Goal: Information Seeking & Learning: Learn about a topic

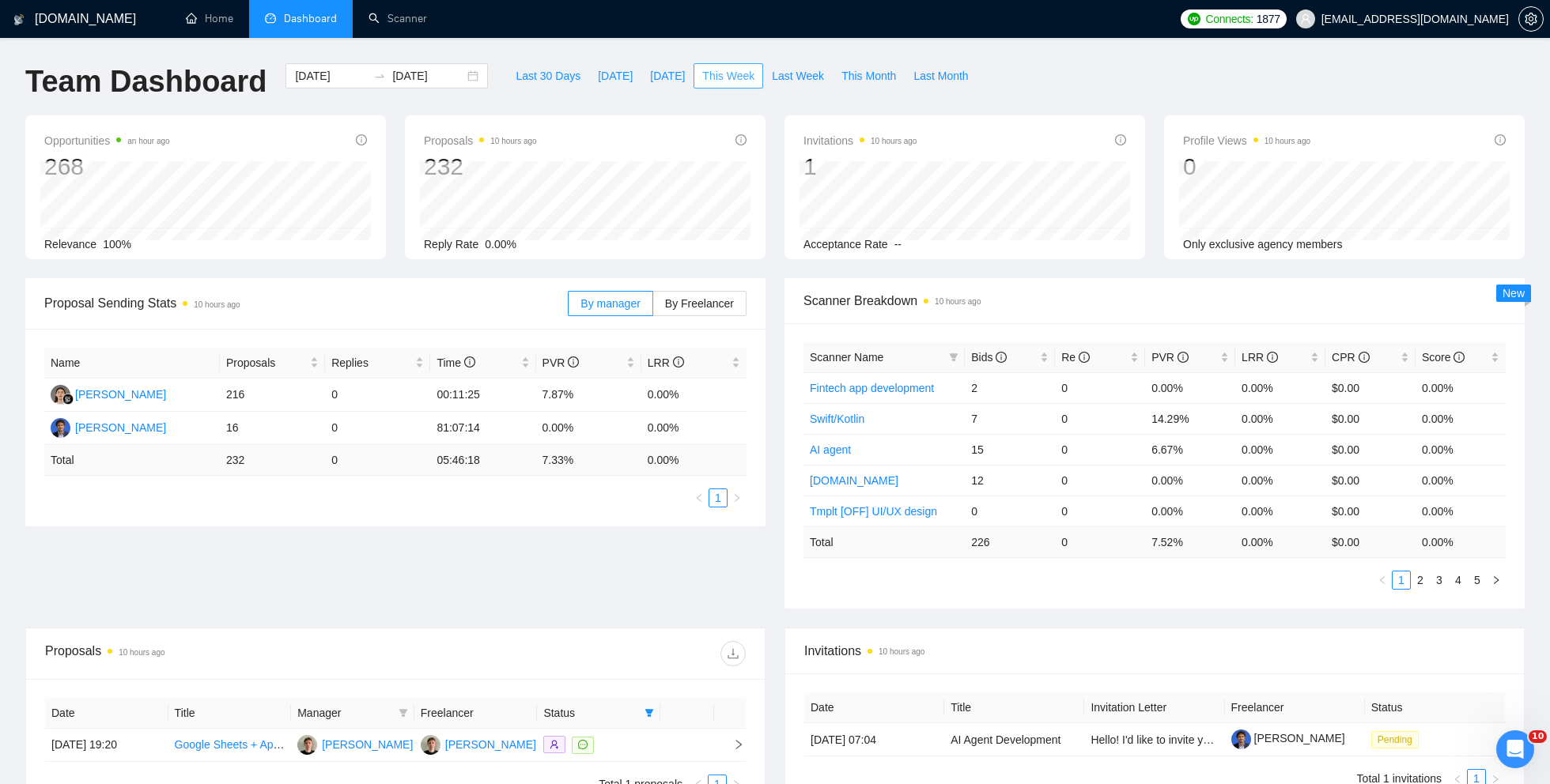
click at [723, 72] on span "This Week" at bounding box center [728, 76] width 52 height 18
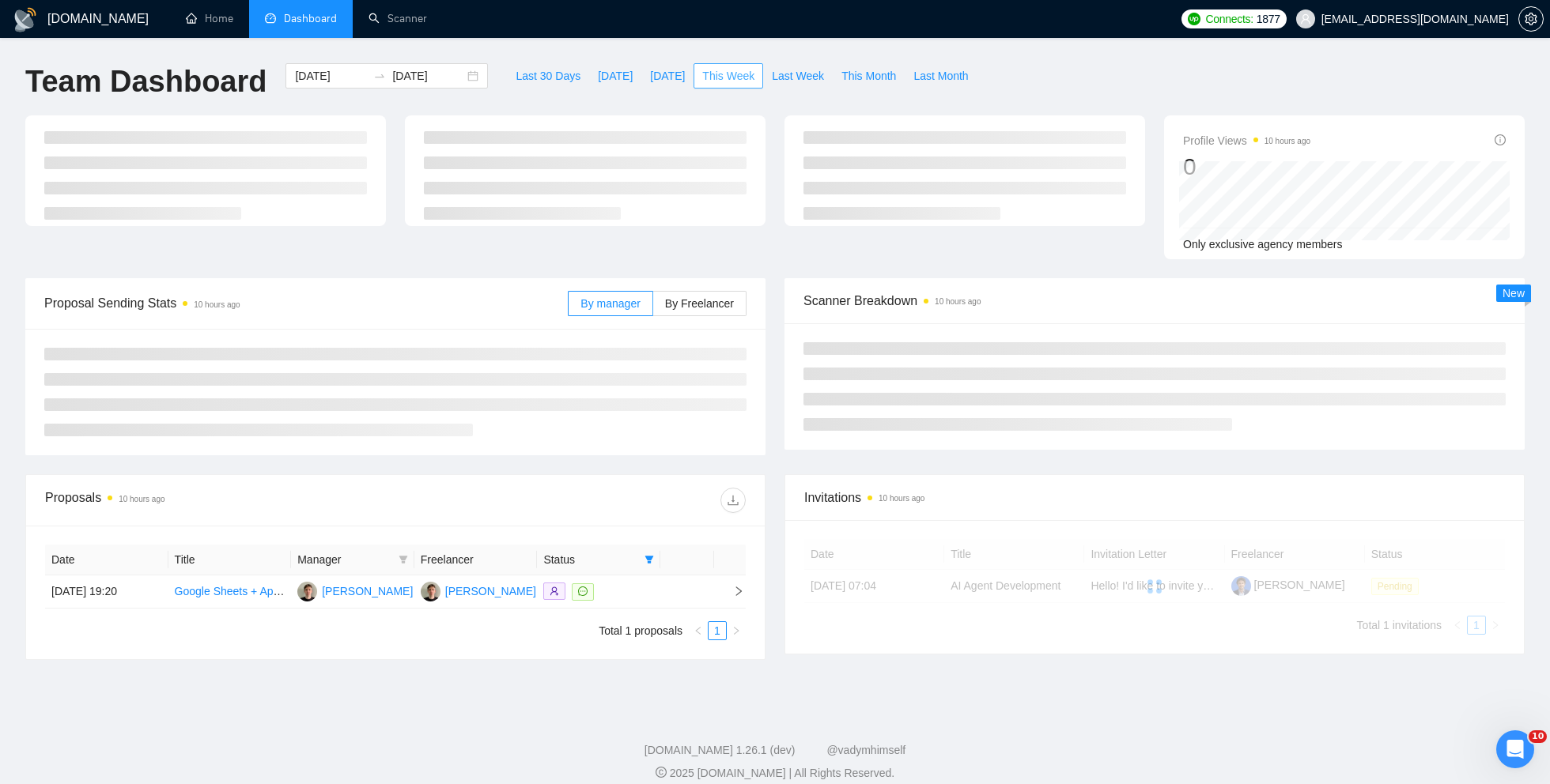
click at [738, 72] on span "This Week" at bounding box center [728, 76] width 52 height 18
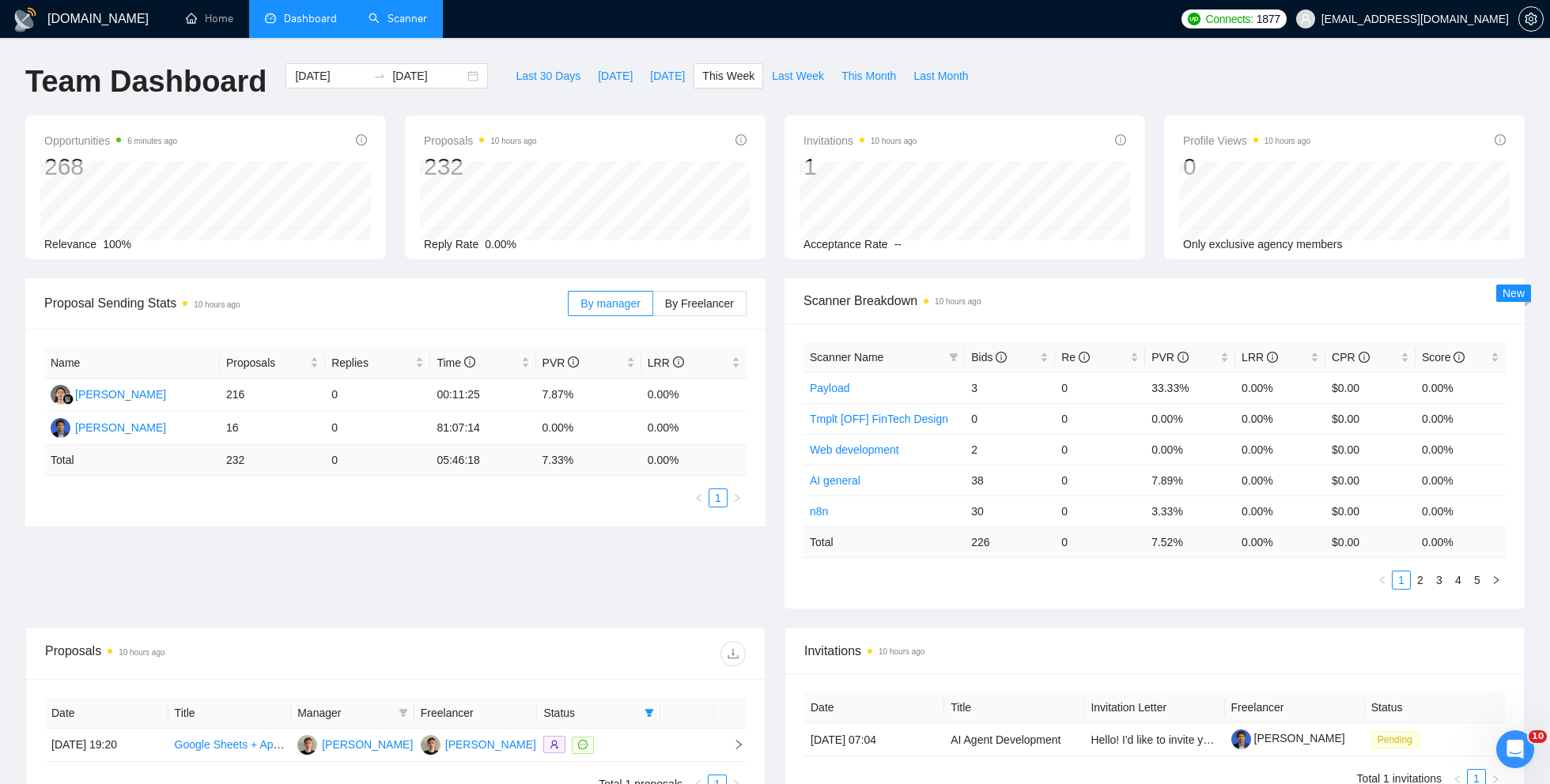
click at [398, 22] on link "Scanner" at bounding box center [397, 19] width 58 height 13
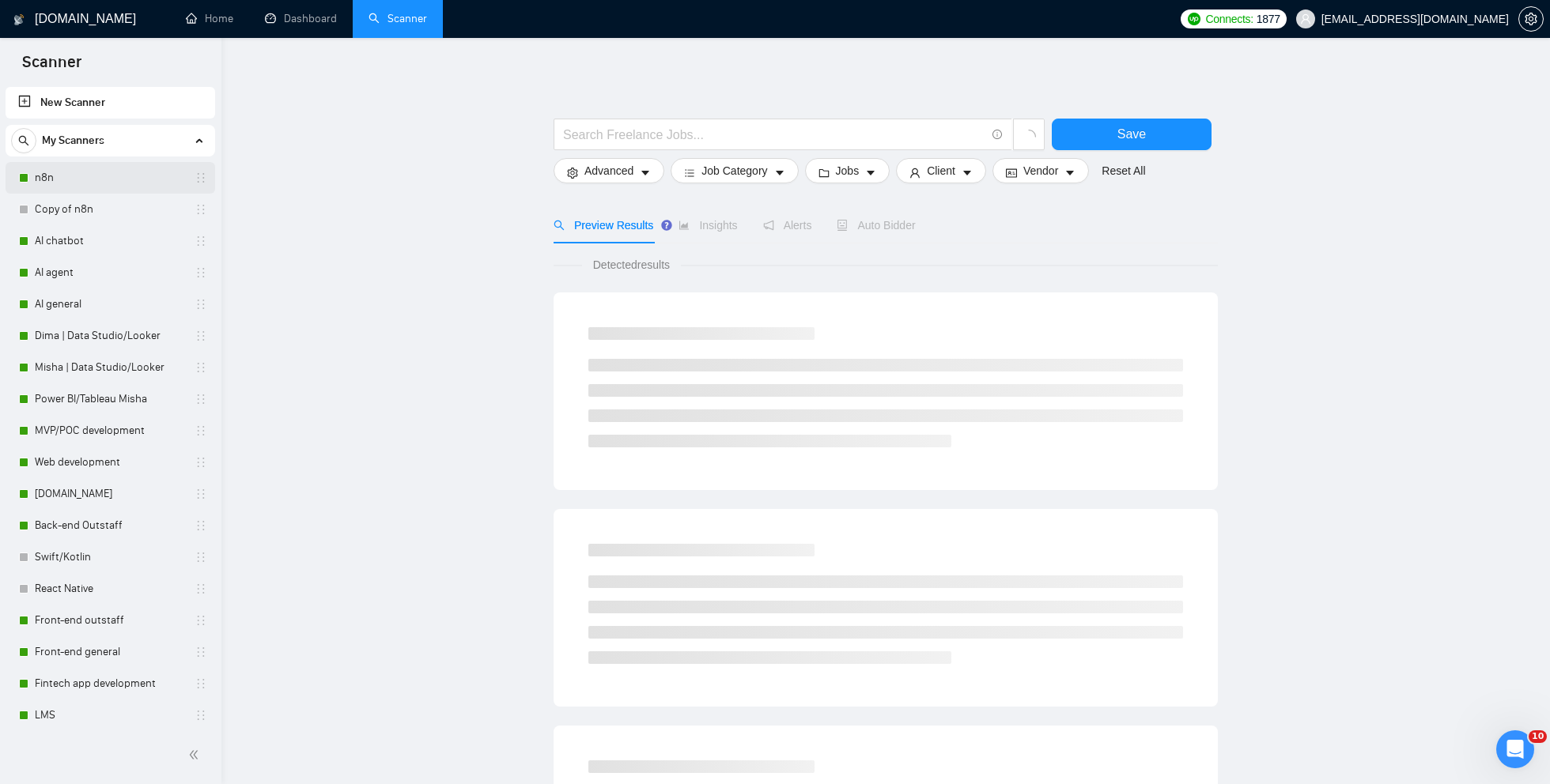
click at [128, 183] on link "n8n" at bounding box center [110, 178] width 150 height 32
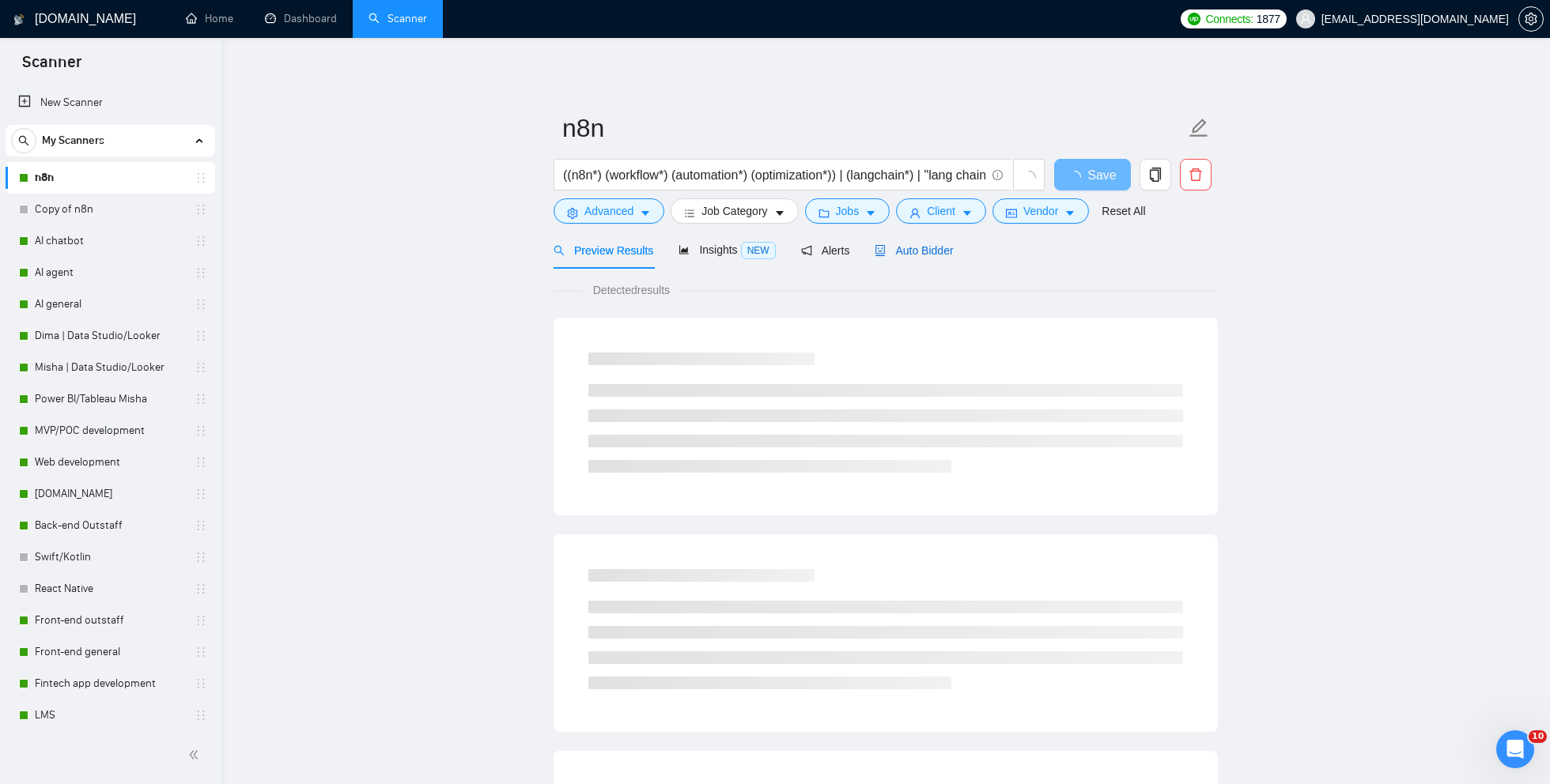
click at [892, 256] on div "Auto Bidder" at bounding box center [914, 250] width 79 height 18
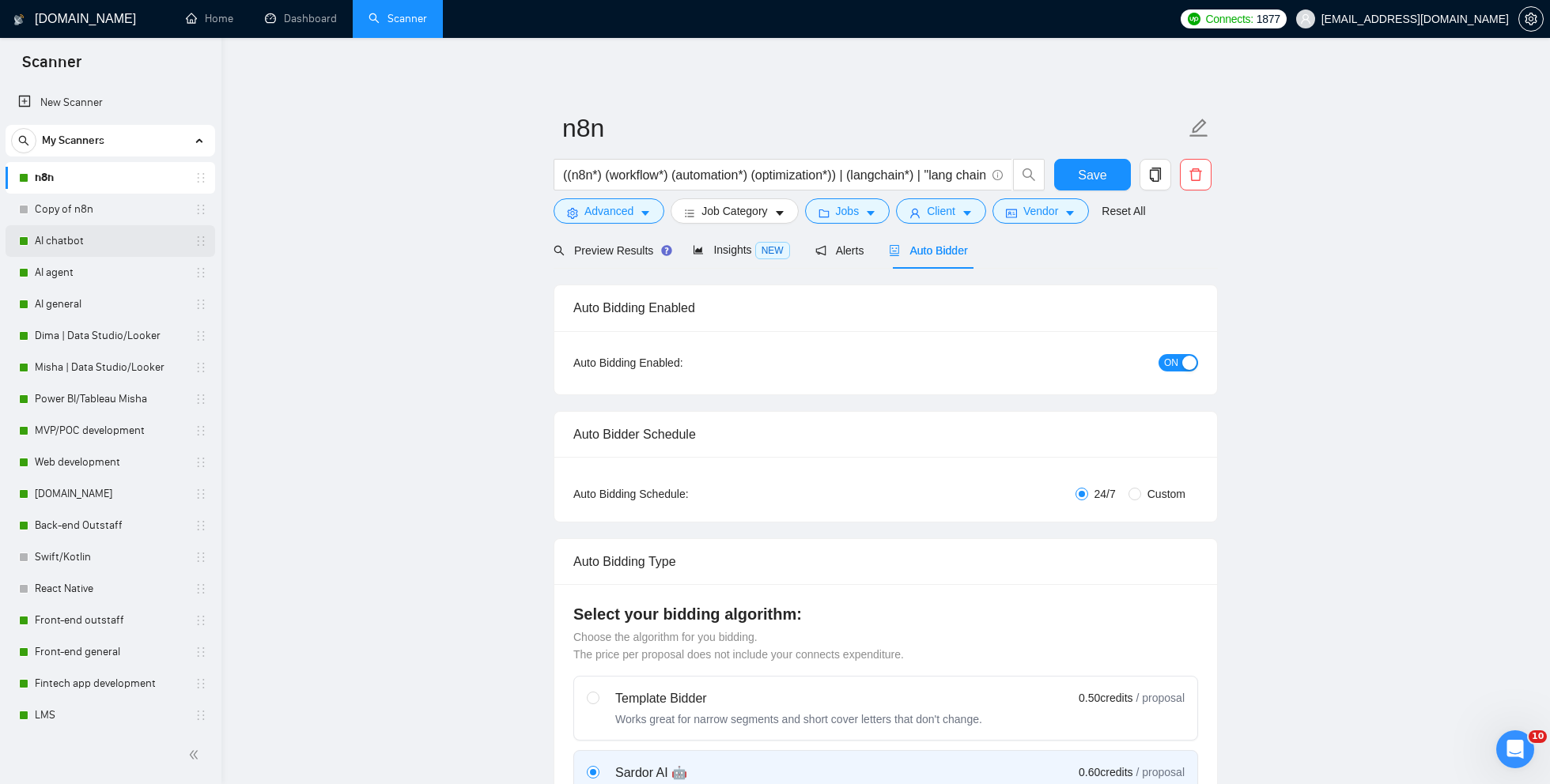
click at [88, 238] on link "AI chatbot" at bounding box center [110, 241] width 150 height 32
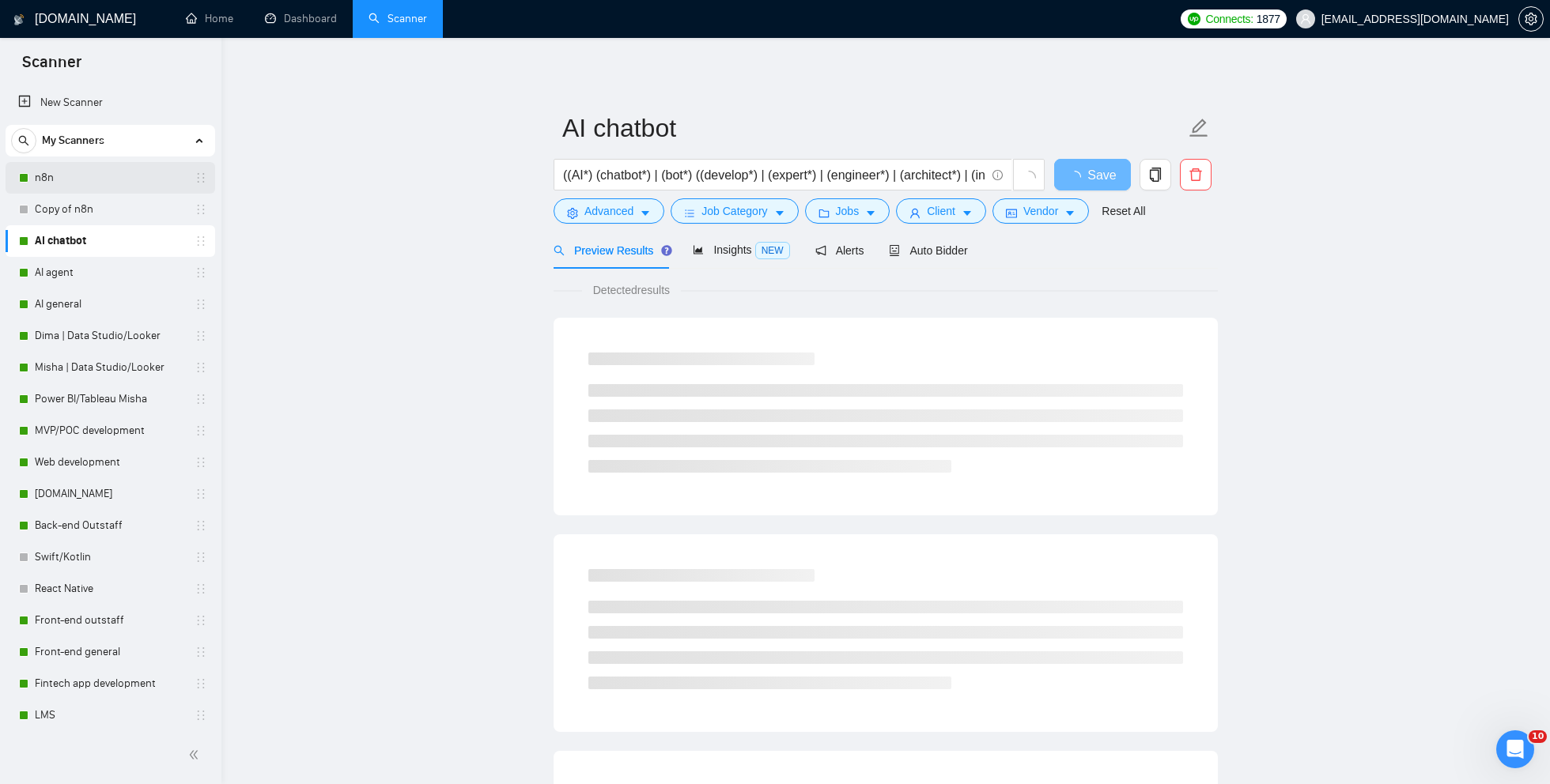
click at [145, 183] on link "n8n" at bounding box center [110, 178] width 150 height 32
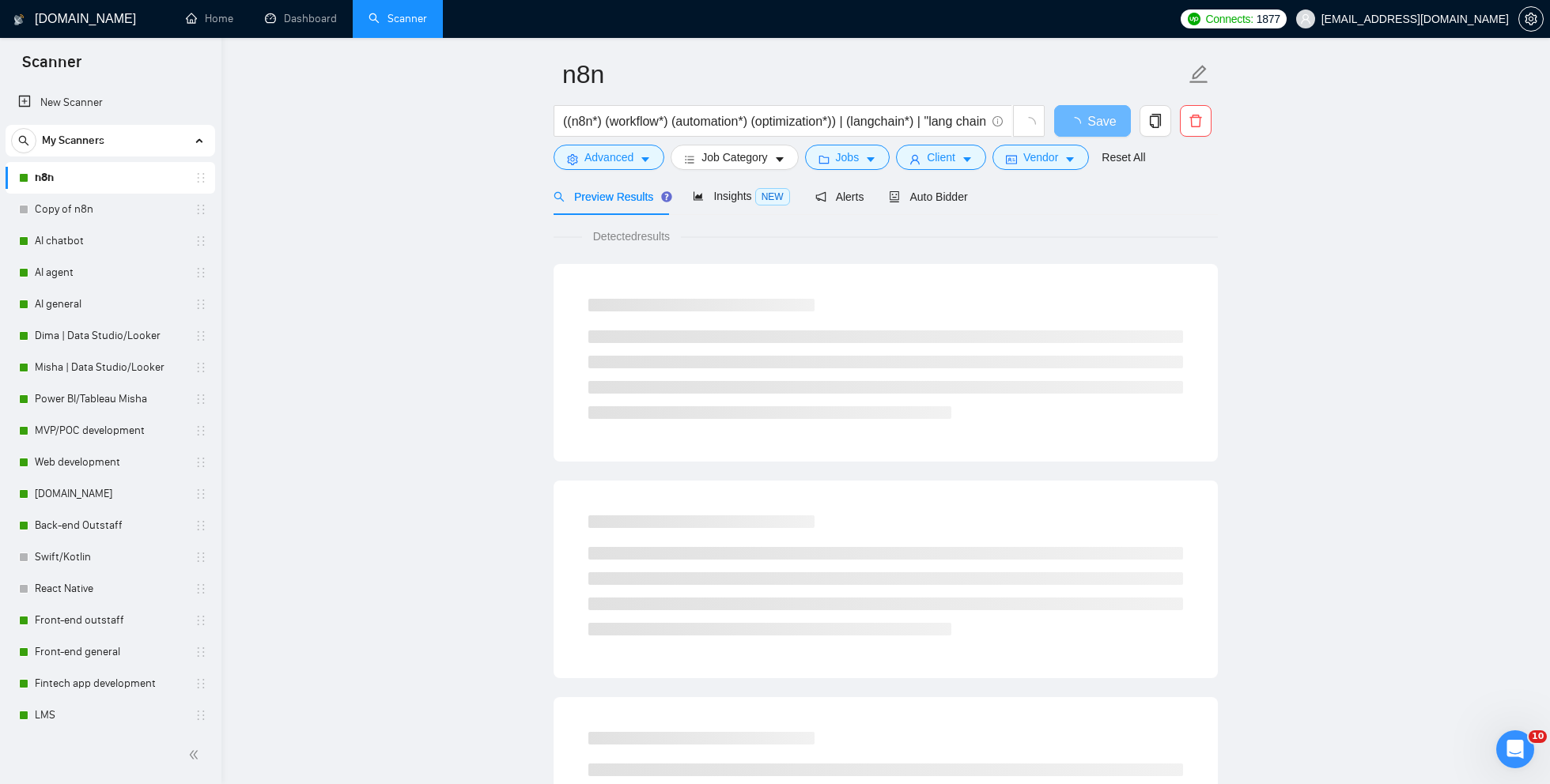
scroll to position [69, 0]
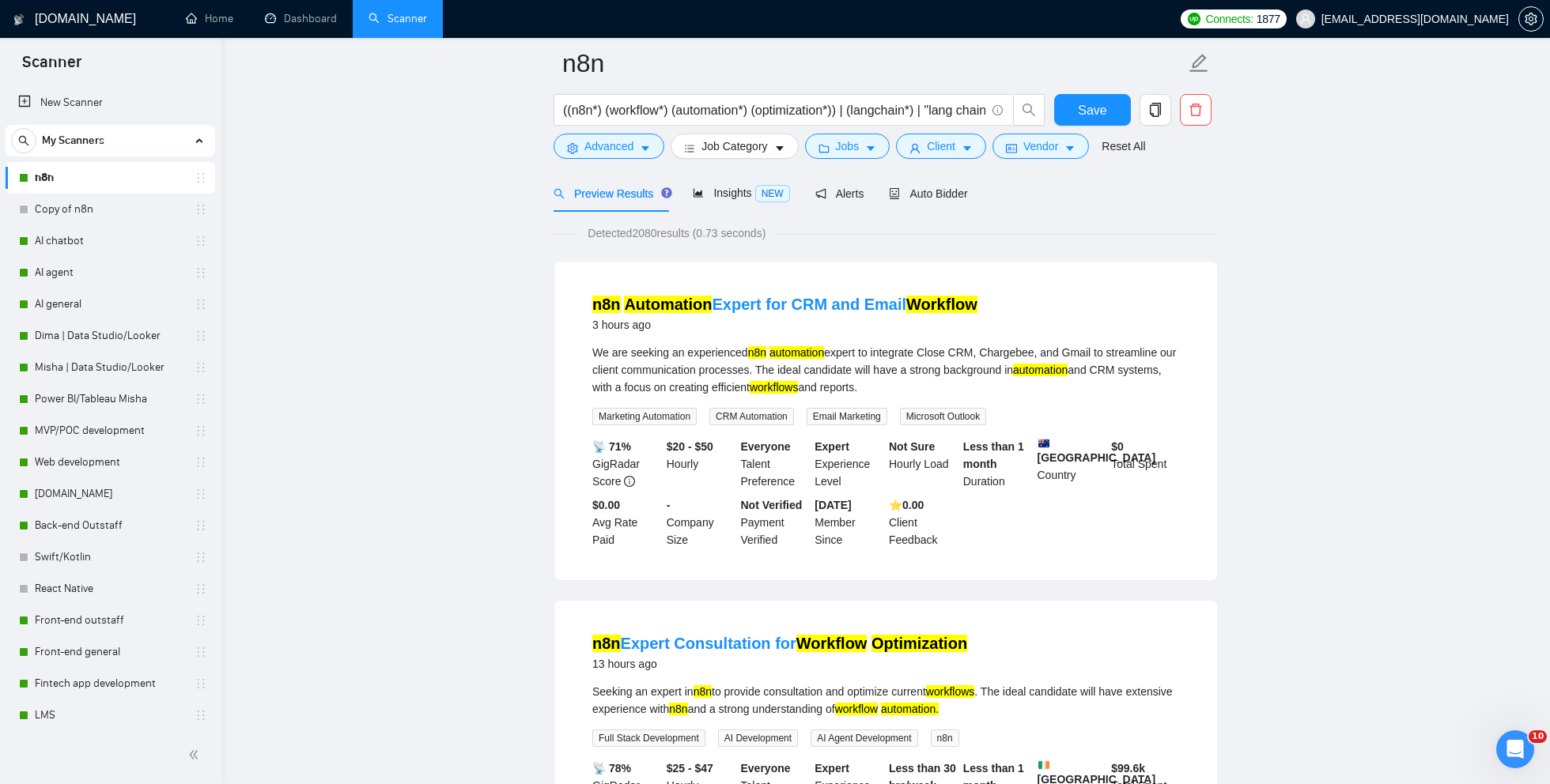
drag, startPoint x: 755, startPoint y: 355, endPoint x: 1002, endPoint y: 385, distance: 248.8
click at [1002, 385] on div "We are seeking an experienced n8n automation expert to integrate Close CRM, Cha…" at bounding box center [886, 370] width 587 height 52
copy div "n8n automation expert to integrate Close CRM, Chargebee, and Gmail to streamlin…"
click at [994, 387] on div "We are seeking an experienced n8n automation expert to integrate Close CRM, Cha…" at bounding box center [886, 370] width 587 height 52
drag, startPoint x: 1003, startPoint y: 296, endPoint x: 579, endPoint y: 311, distance: 424.3
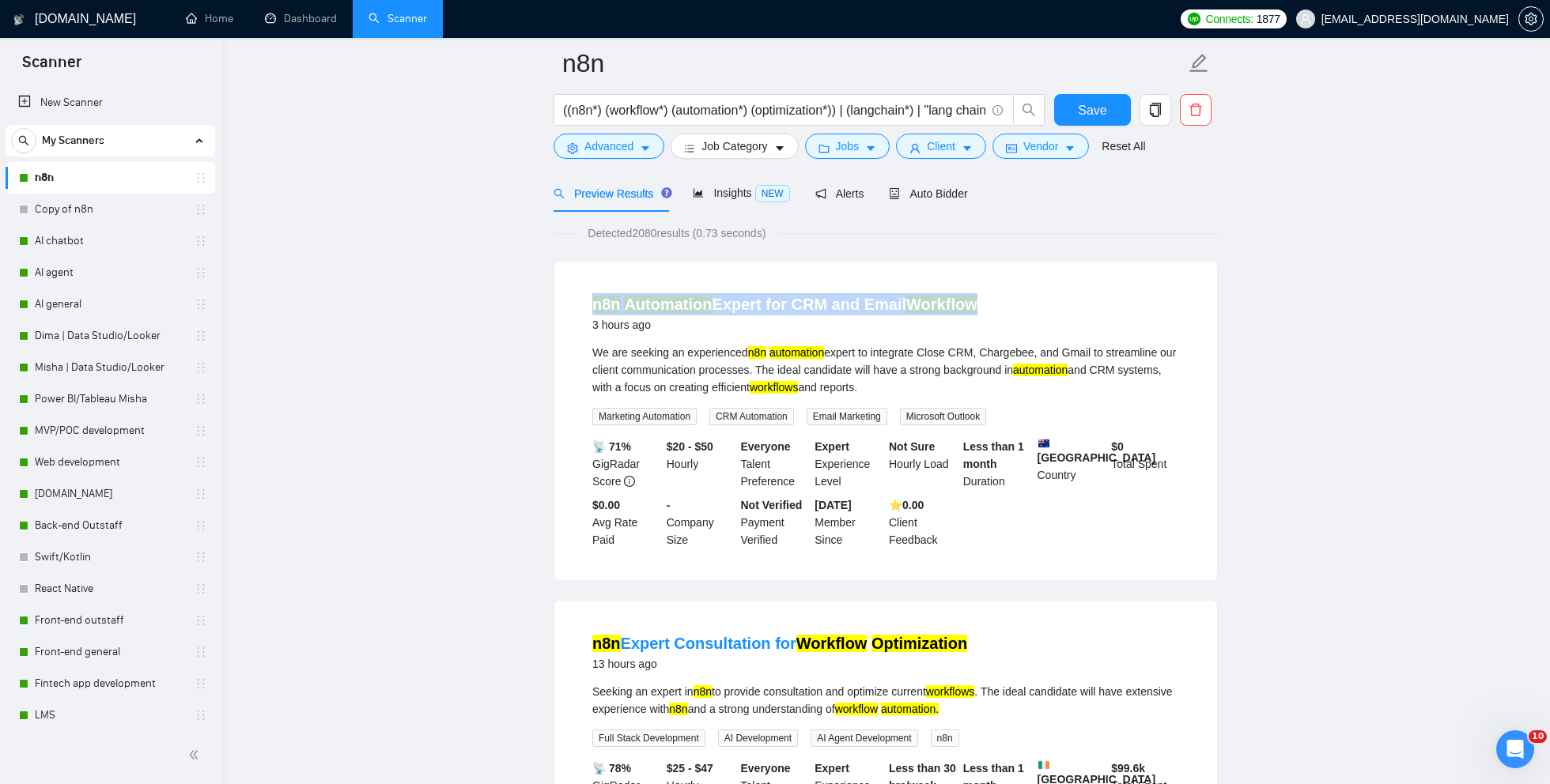
click at [579, 311] on li "n8n Automation Expert for CRM and Email Workflow 3 hours ago We are seeking an …" at bounding box center [886, 420] width 624 height 280
copy link "n8n Automation Expert for CRM and Email Workflow"
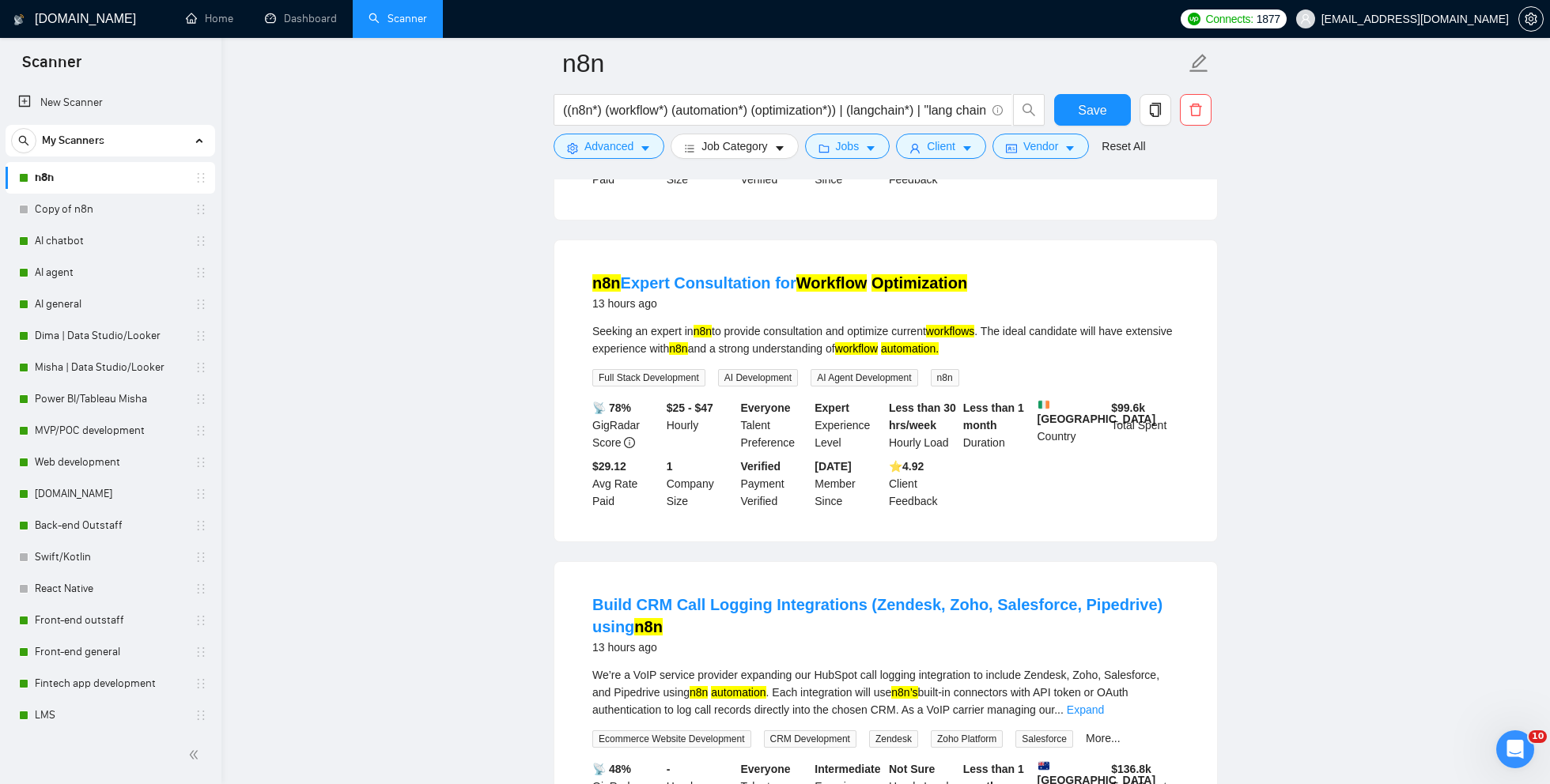
scroll to position [435, 0]
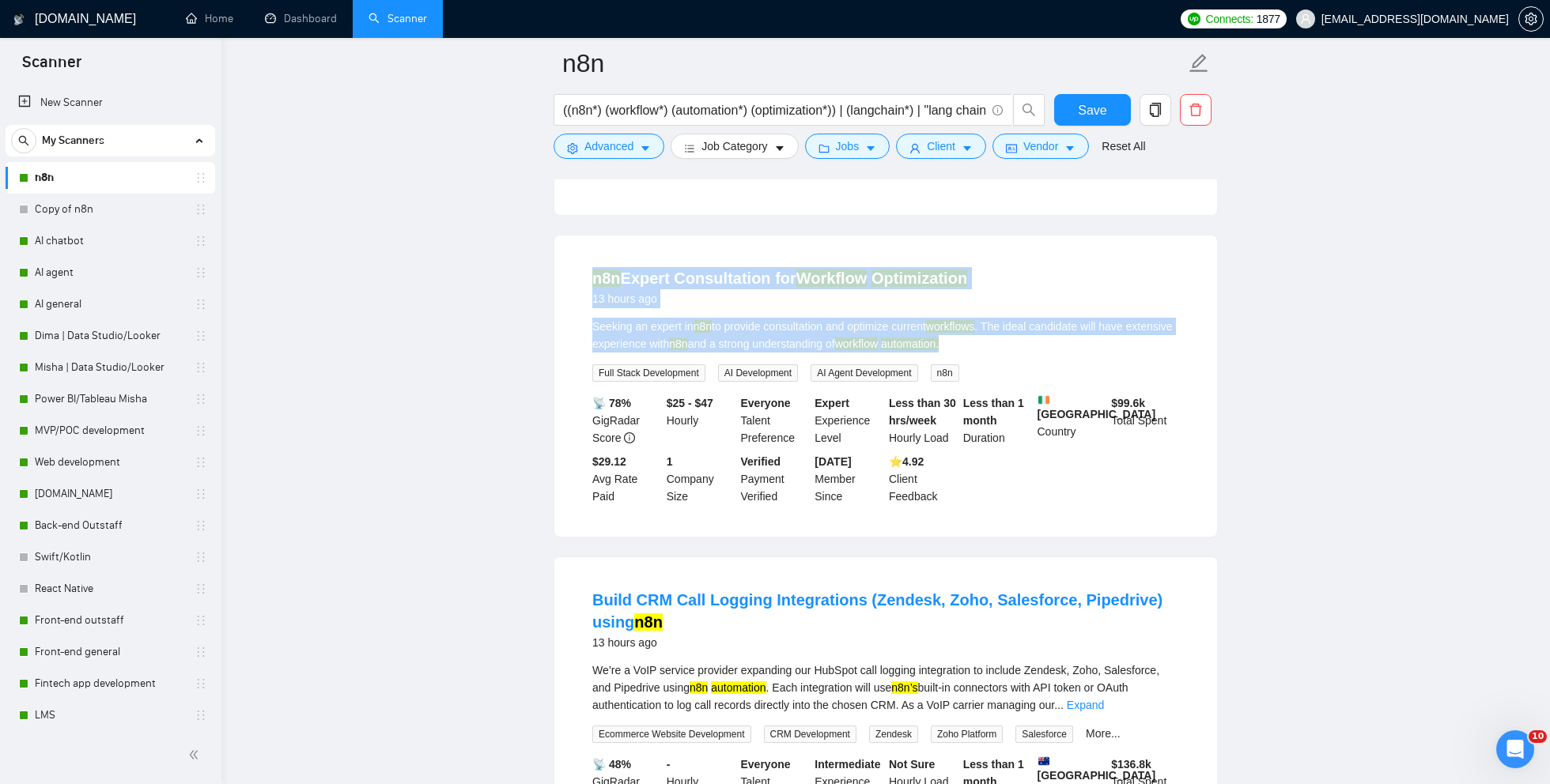
drag, startPoint x: 1016, startPoint y: 342, endPoint x: 574, endPoint y: 270, distance: 447.8
click at [574, 270] on li "n8n Expert Consultation for Workflow Optimization 13 hours ago Seeking an exper…" at bounding box center [886, 386] width 624 height 263
copy li "n8n Expert Consultation for Workflow Optimization 13 hours ago Seeking an exper…"
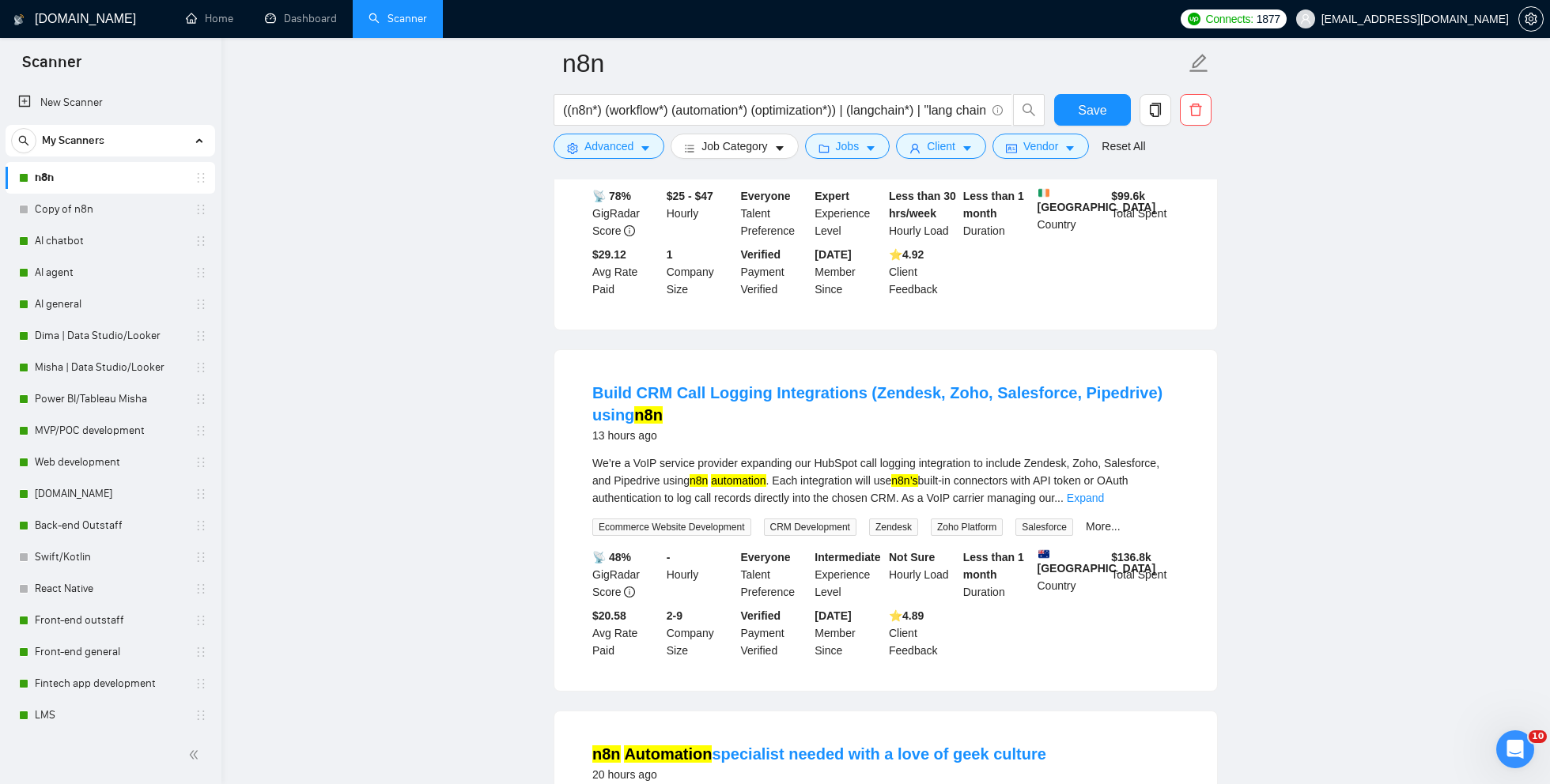
scroll to position [643, 0]
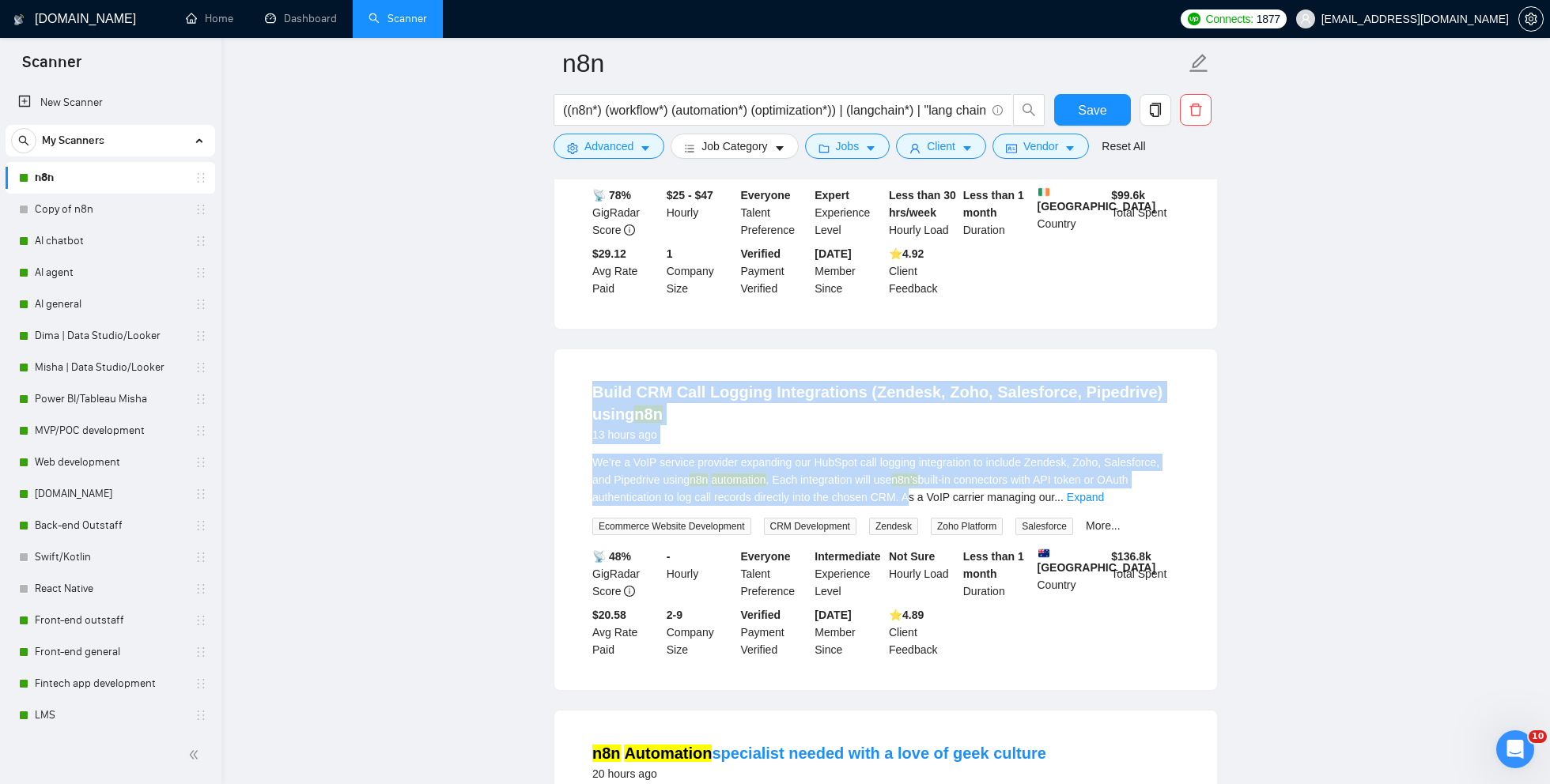
drag, startPoint x: 589, startPoint y: 387, endPoint x: 963, endPoint y: 494, distance: 389.0
click at [963, 494] on li "Build CRM Call Logging Integrations (Zendesk, Zoho, Salesforce, Pipedrive) usin…" at bounding box center [886, 519] width 624 height 303
copy li "Build CRM Call Logging Integrations (Zendesk, Zoho, Salesforce, Pipedrive) usin…"
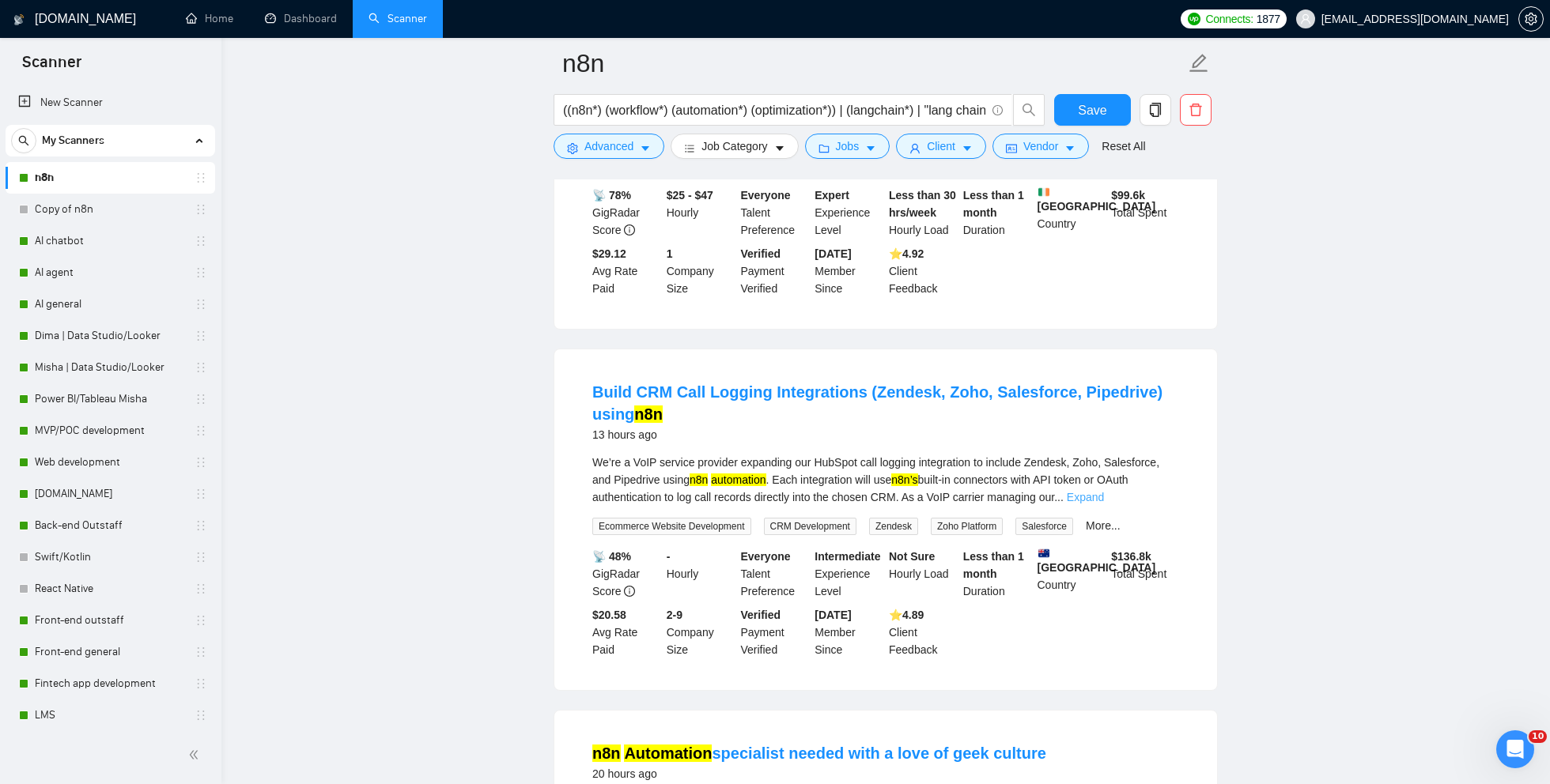
click at [1104, 493] on link "Expand" at bounding box center [1085, 496] width 37 height 12
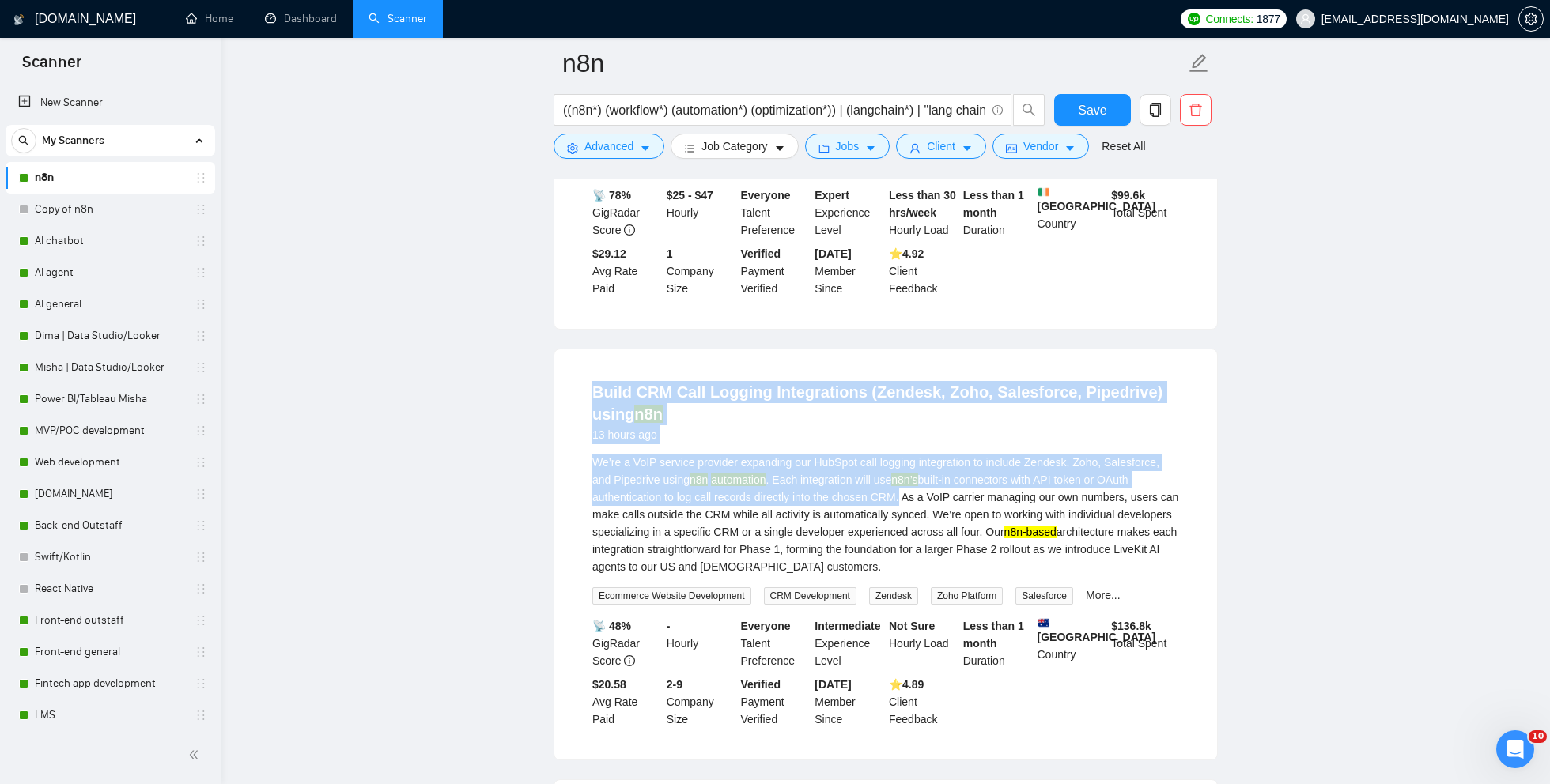
drag, startPoint x: 587, startPoint y: 388, endPoint x: 956, endPoint y: 493, distance: 383.6
click at [956, 493] on li "Build CRM Call Logging Integrations (Zendesk, Zoho, Salesforce, Pipedrive) usin…" at bounding box center [886, 554] width 624 height 372
copy li "Build CRM Call Logging Integrations (Zendesk, Zoho, Salesforce, Pipedrive) usin…"
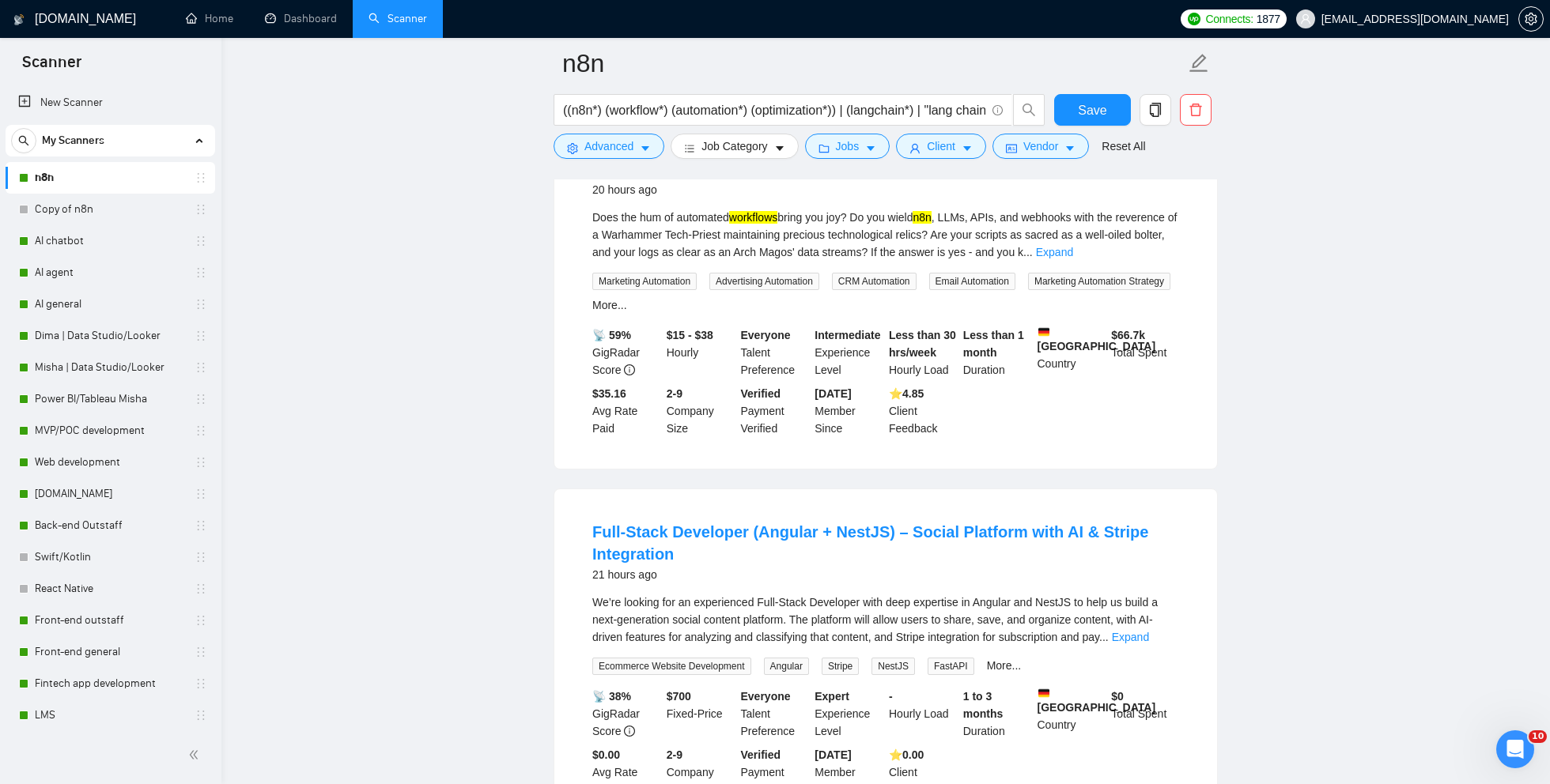
scroll to position [1309, 0]
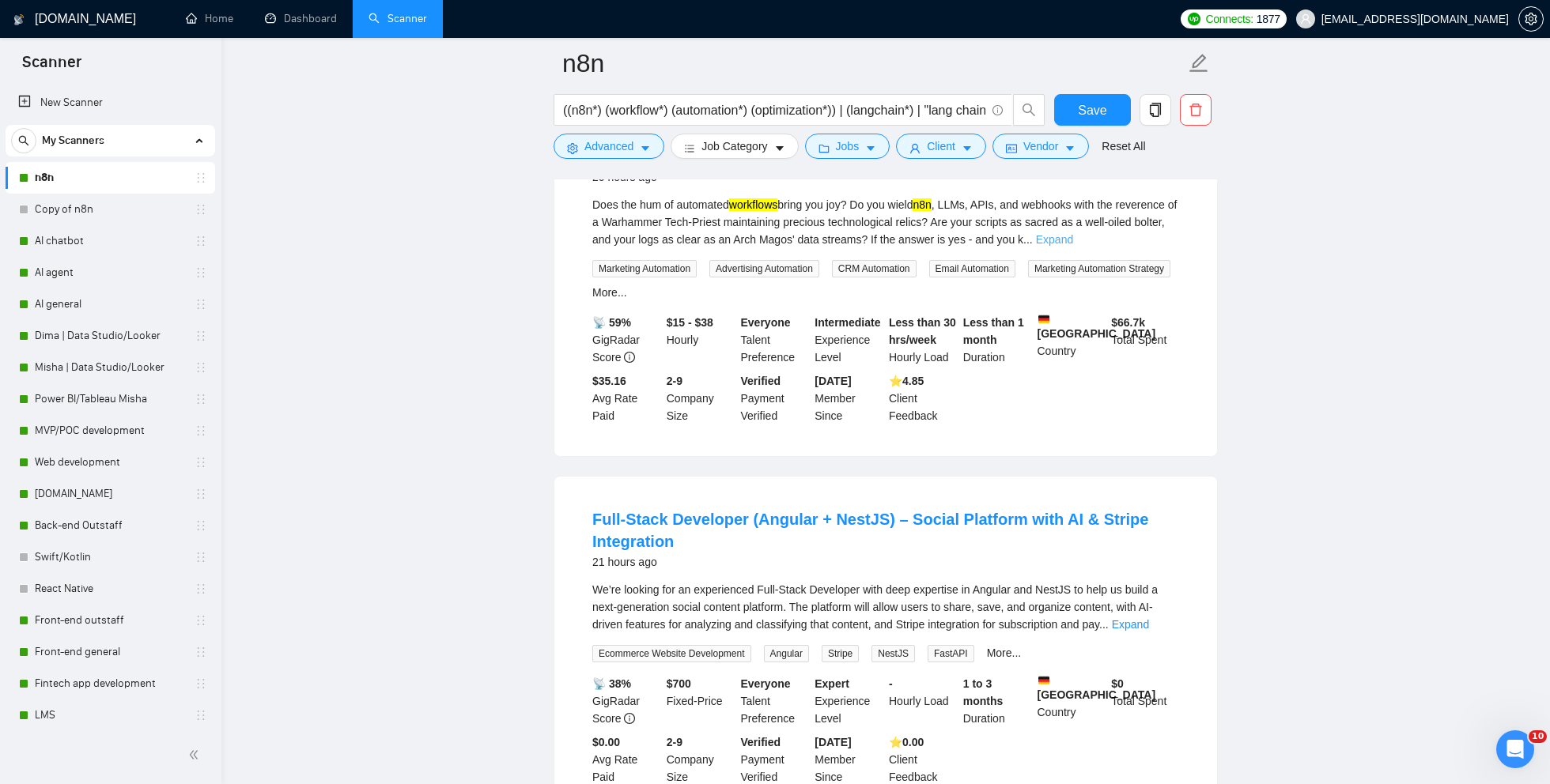
click at [1073, 239] on link "Expand" at bounding box center [1054, 239] width 37 height 12
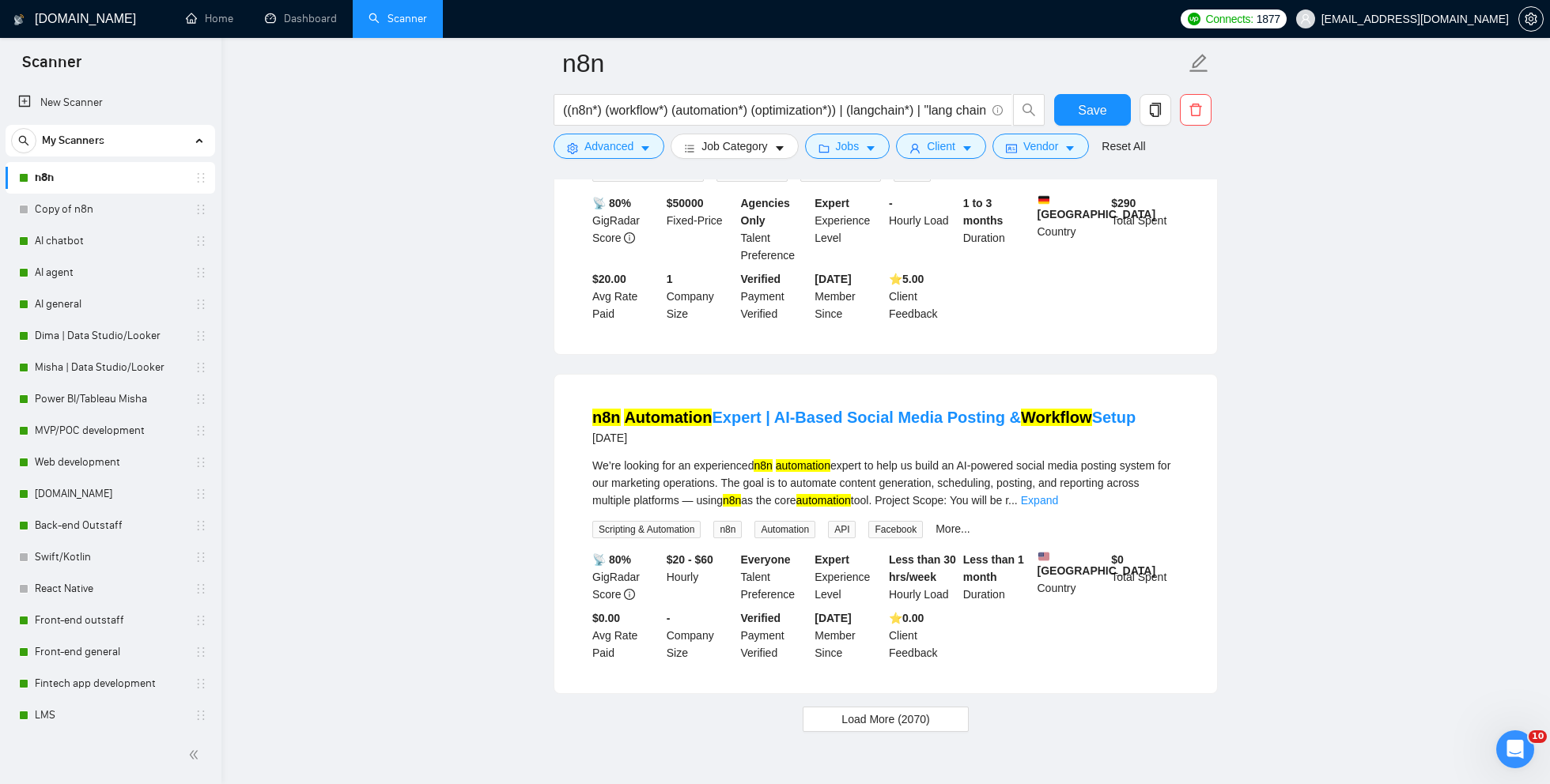
scroll to position [3373, 0]
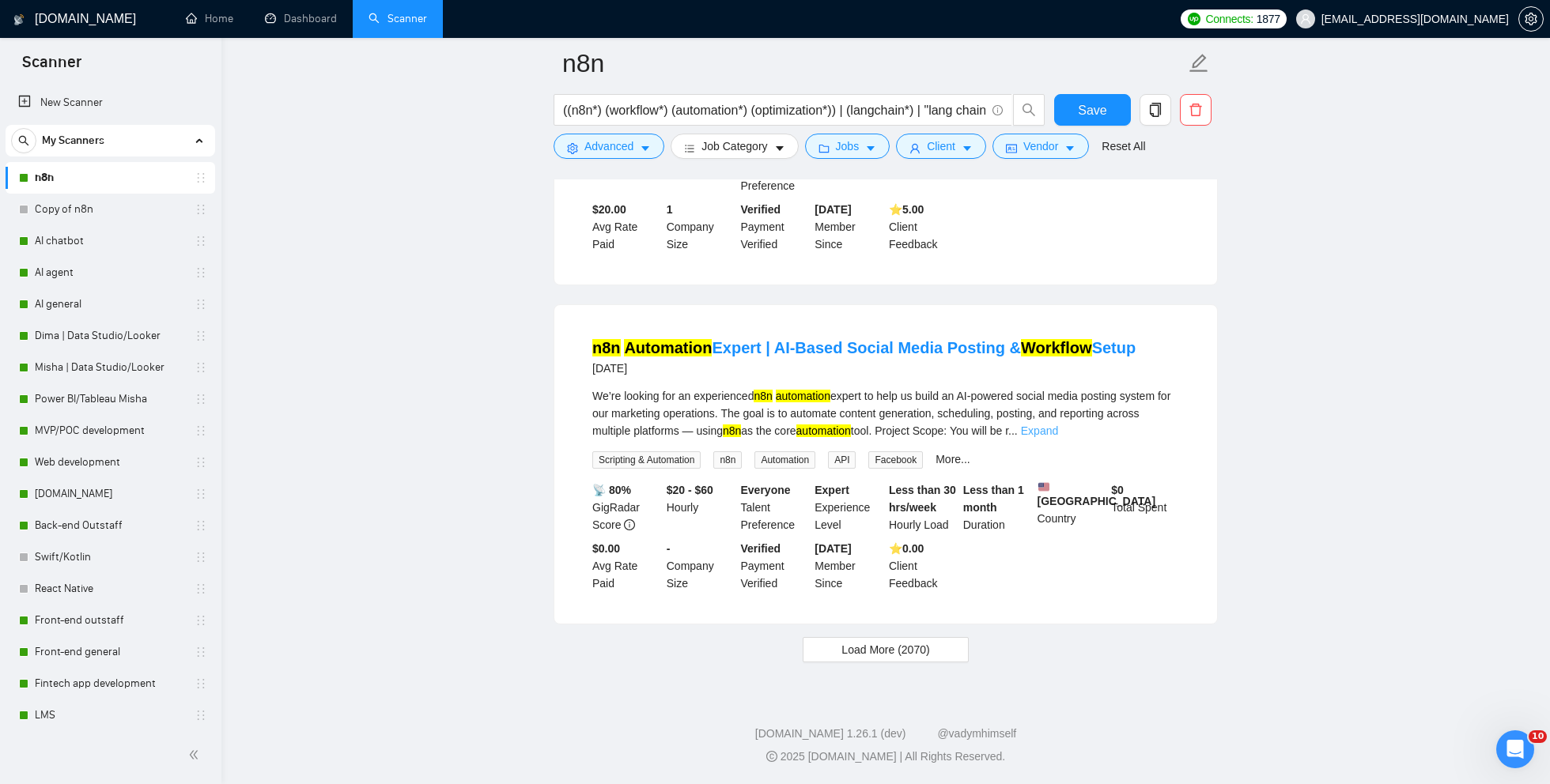
click at [1058, 424] on link "Expand" at bounding box center [1039, 430] width 37 height 12
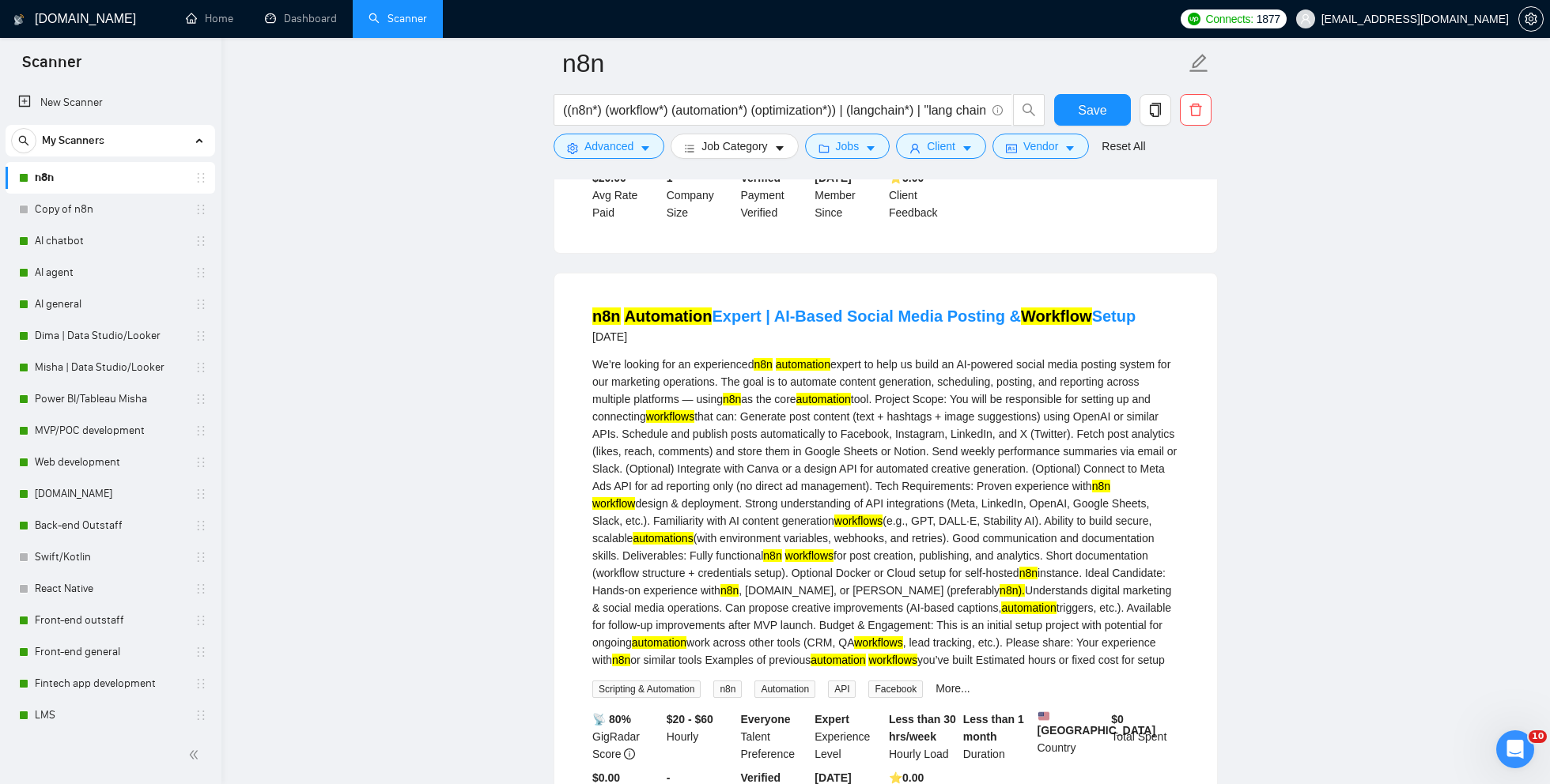
drag, startPoint x: 590, startPoint y: 384, endPoint x: 1106, endPoint y: 700, distance: 605.1
click at [1106, 700] on li "n8n Automation Expert | AI-Based Social Media Posting & Workflow Setup [DATE] W…" at bounding box center [886, 563] width 624 height 541
copy div "Lo’ip dolorsi ame co adipiscinge s2d eiusmodtem incidi ut labo et dolor ma AL-e…"
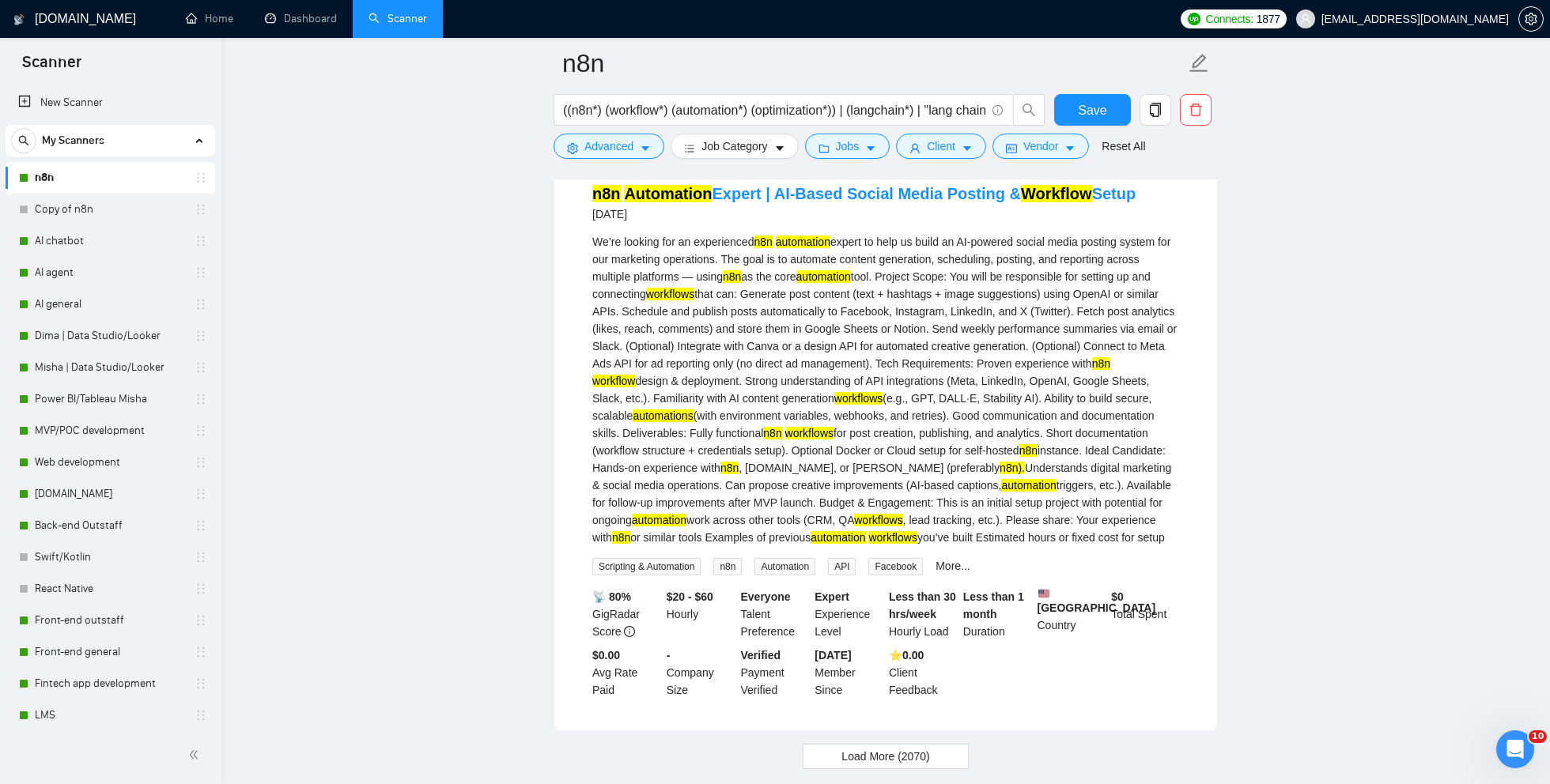
scroll to position [3651, 0]
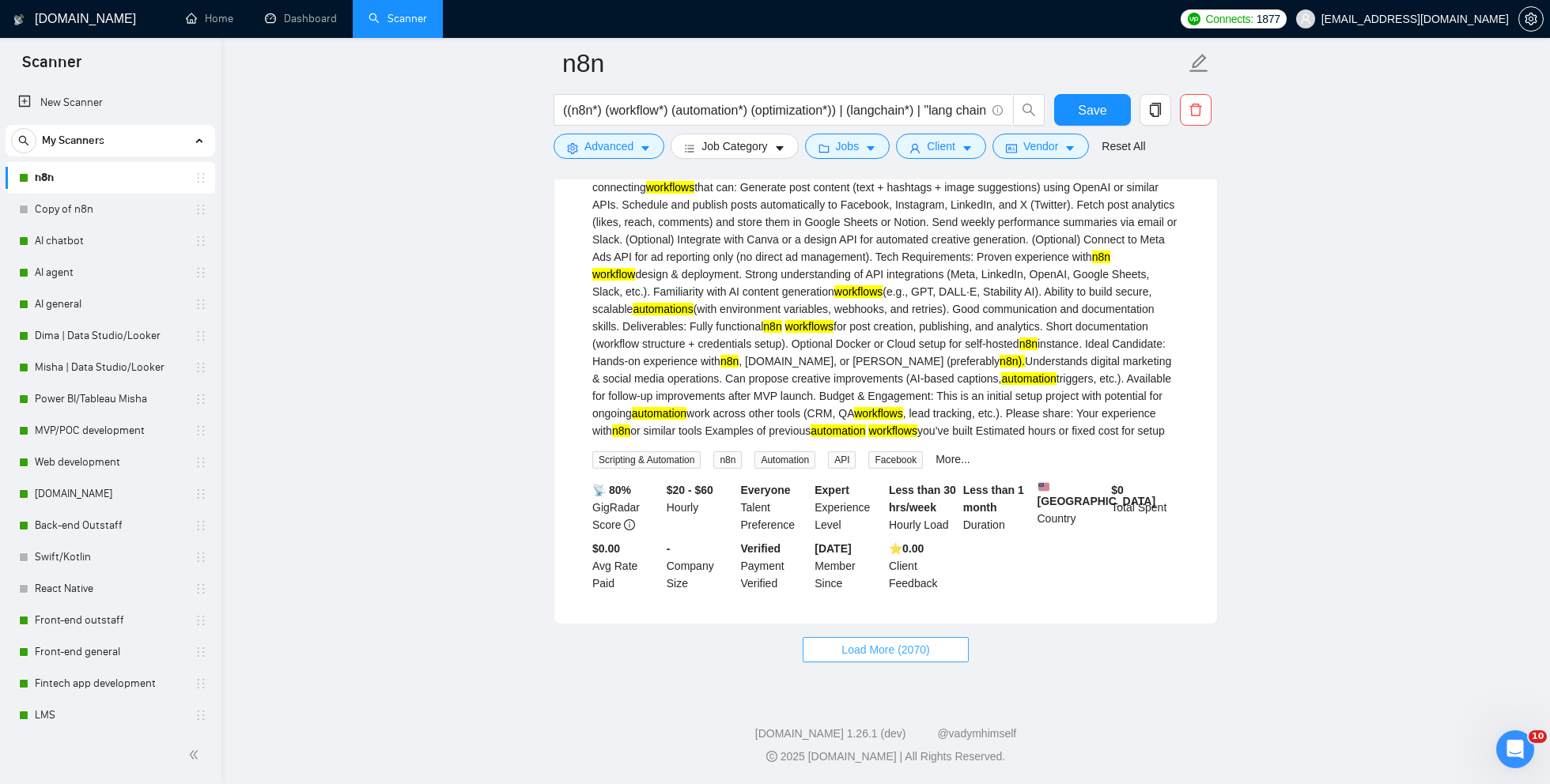
click at [883, 654] on span "Load More (2070)" at bounding box center [886, 649] width 88 height 18
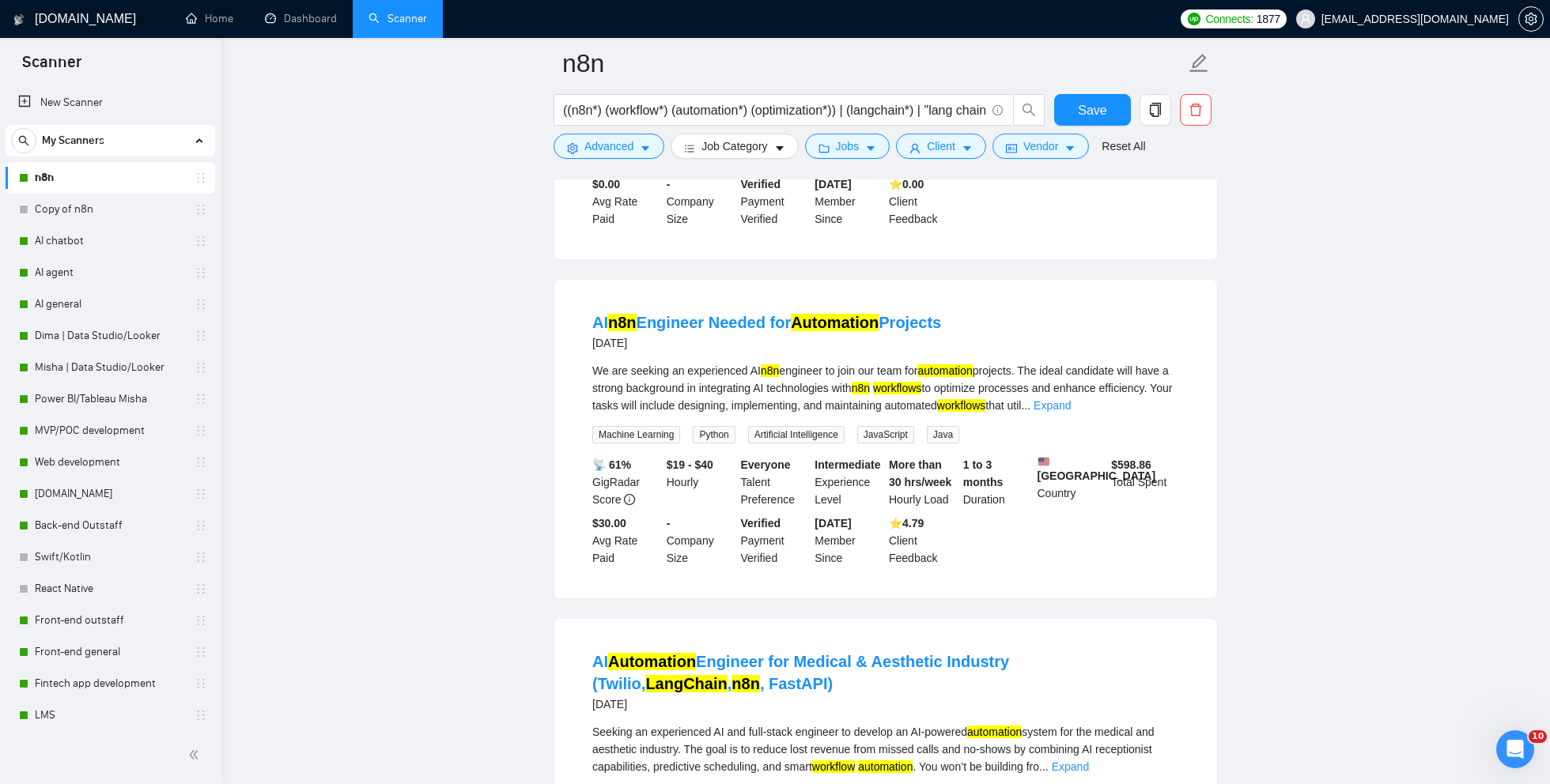
scroll to position [3970, 0]
